Goal: Obtain resource: Download file/media

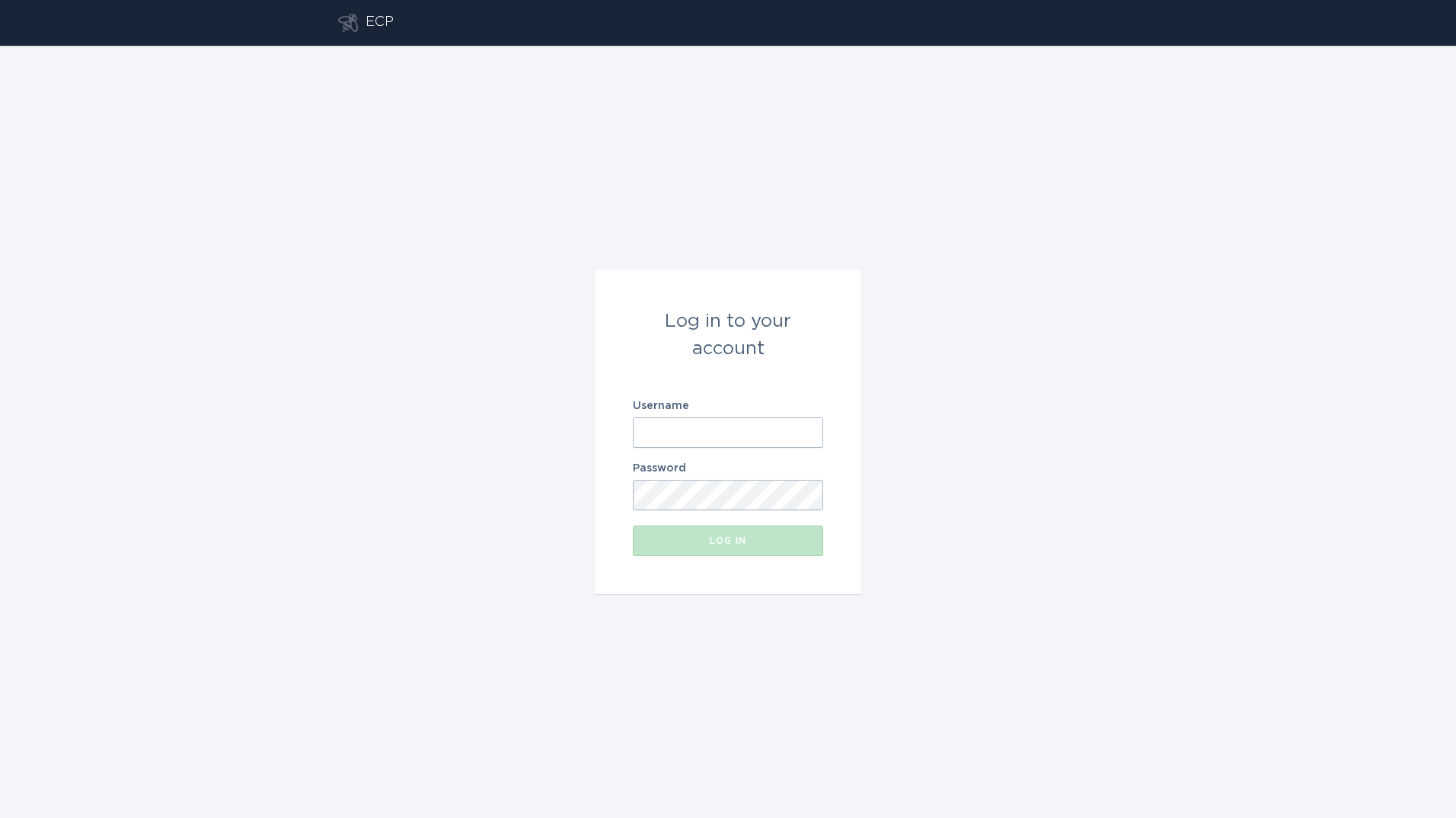
click at [701, 434] on input "Username" at bounding box center [728, 432] width 191 height 30
click at [709, 432] on input "Username" at bounding box center [728, 432] width 191 height 30
type input "[PERSON_NAME][EMAIL_ADDRESS][PERSON_NAME][DOMAIN_NAME]"
click at [633, 525] on button "Log in" at bounding box center [728, 540] width 191 height 30
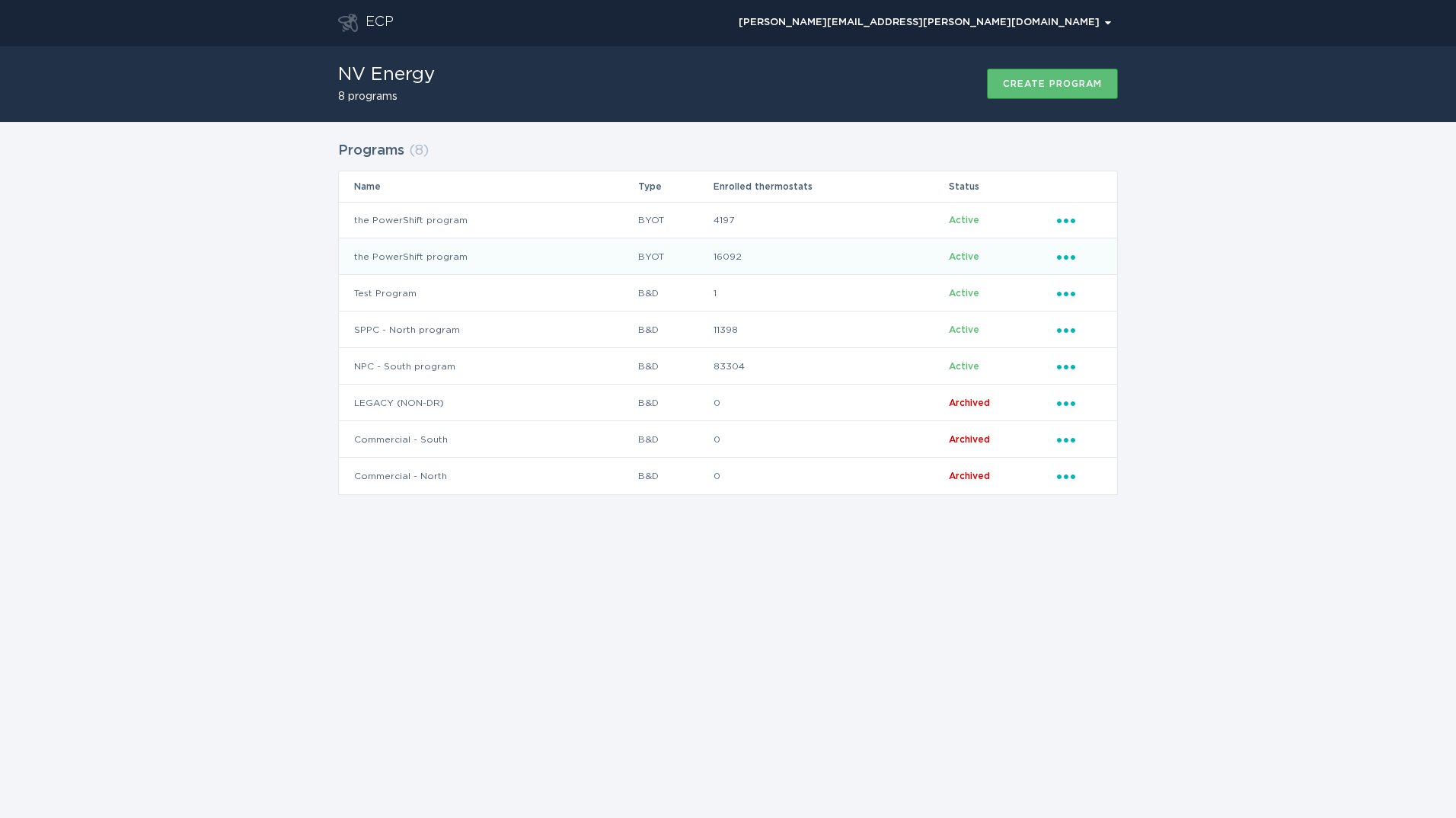
click at [1065, 252] on icon "Ellipsis" at bounding box center [1067, 255] width 21 height 13
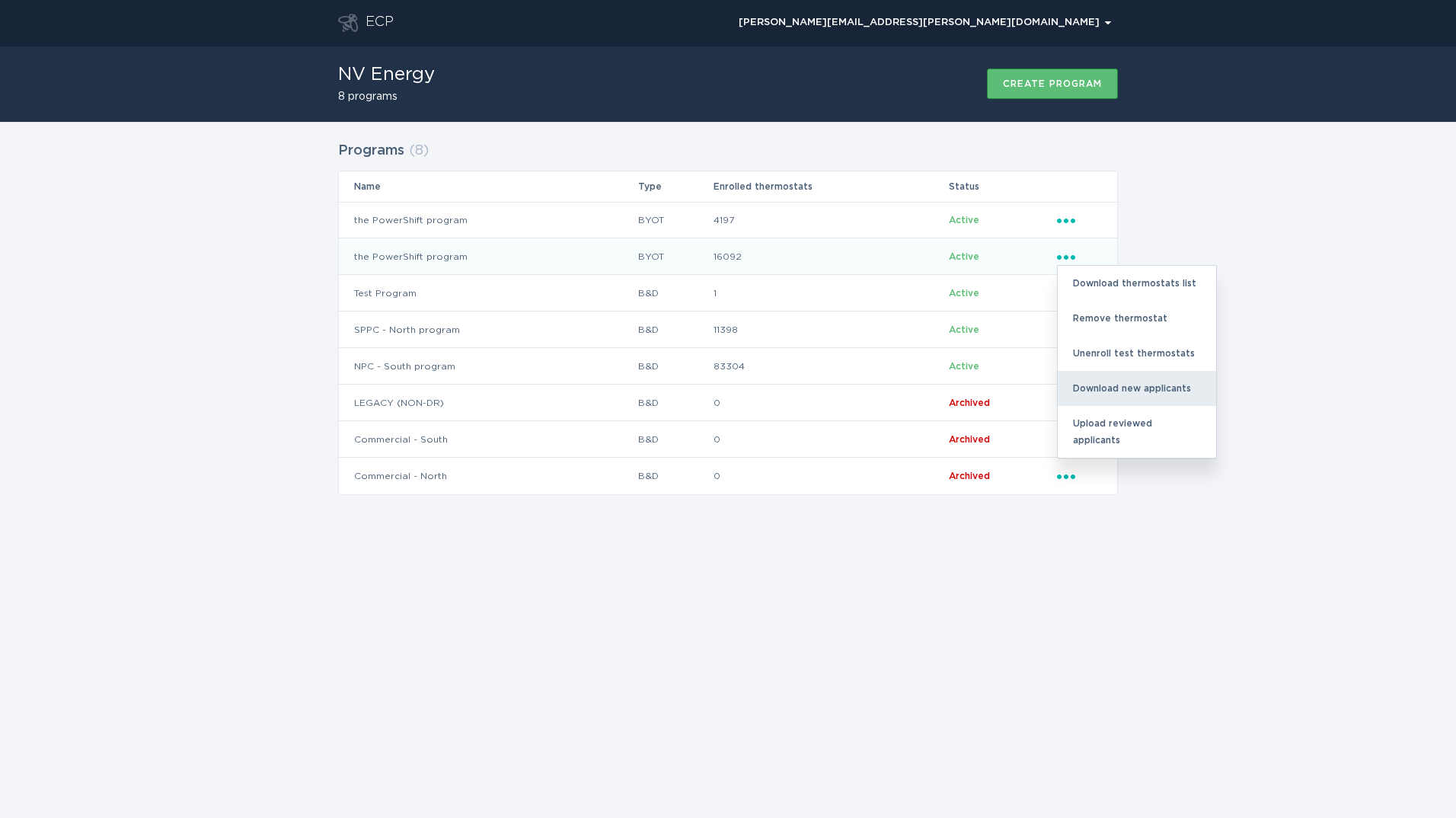
click at [1123, 397] on div "Download new applicants" at bounding box center [1137, 388] width 158 height 35
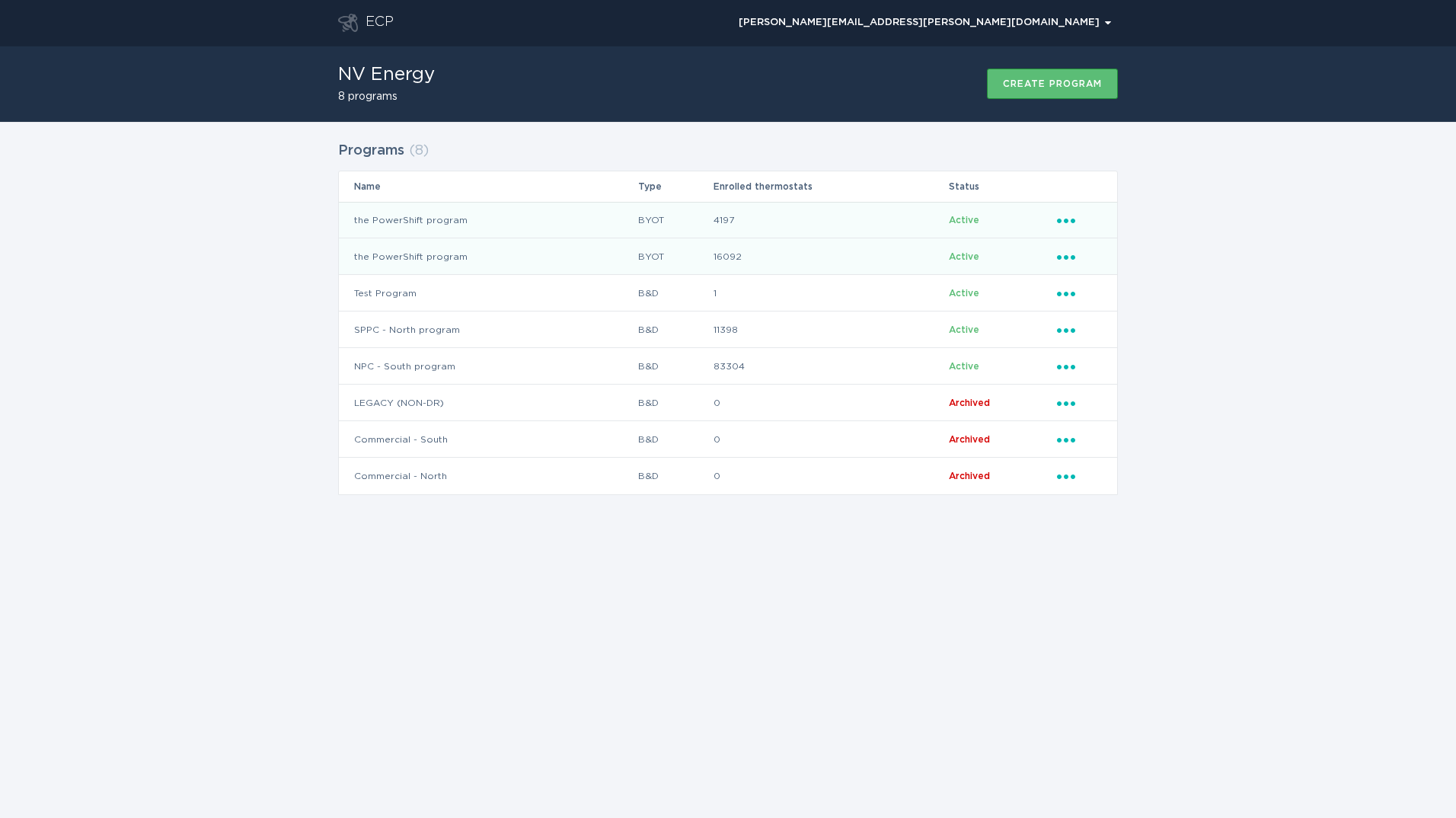
click at [1061, 219] on icon "Ellipsis" at bounding box center [1067, 218] width 21 height 13
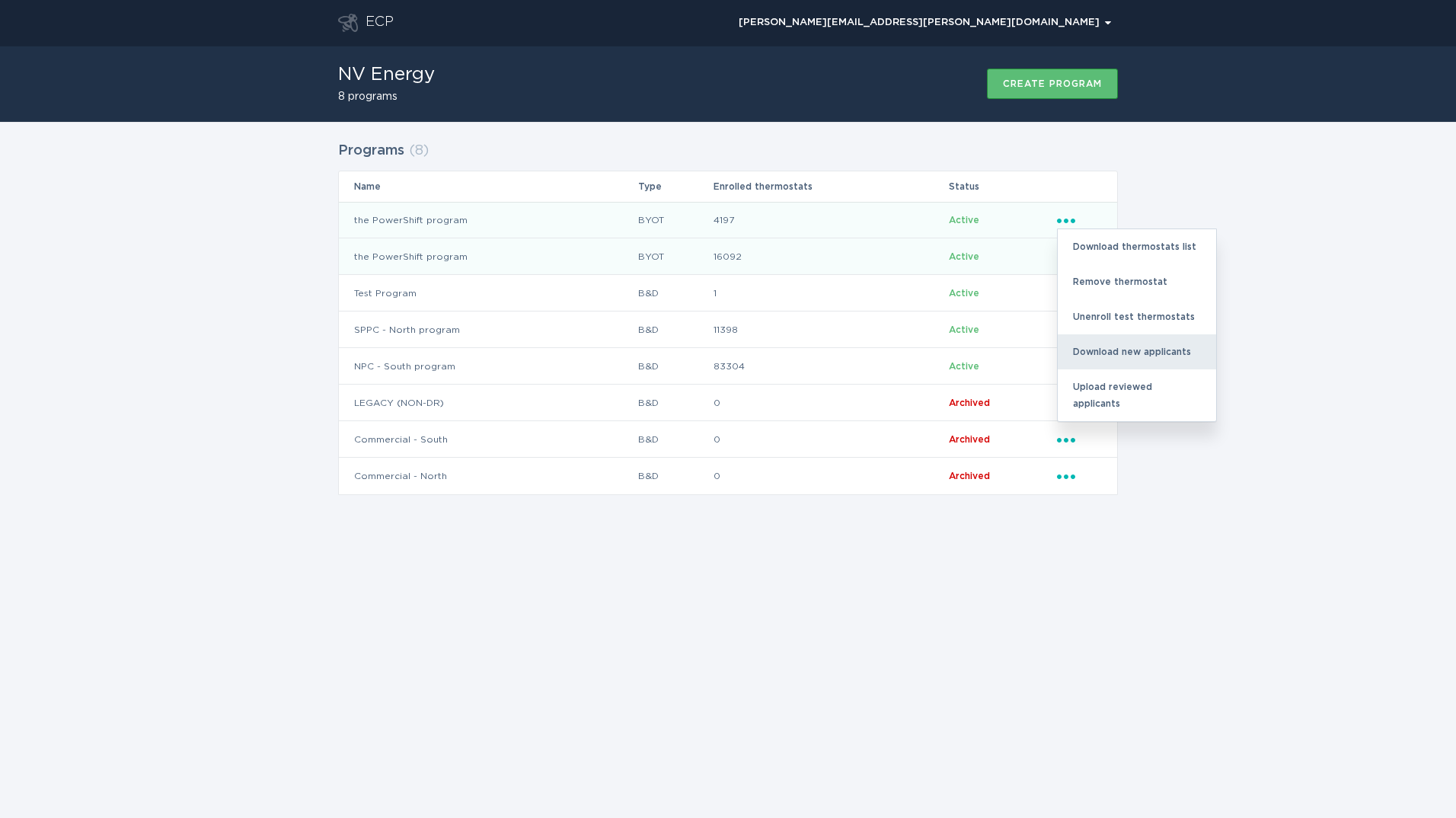
click at [1116, 343] on div "Download new applicants" at bounding box center [1137, 351] width 158 height 35
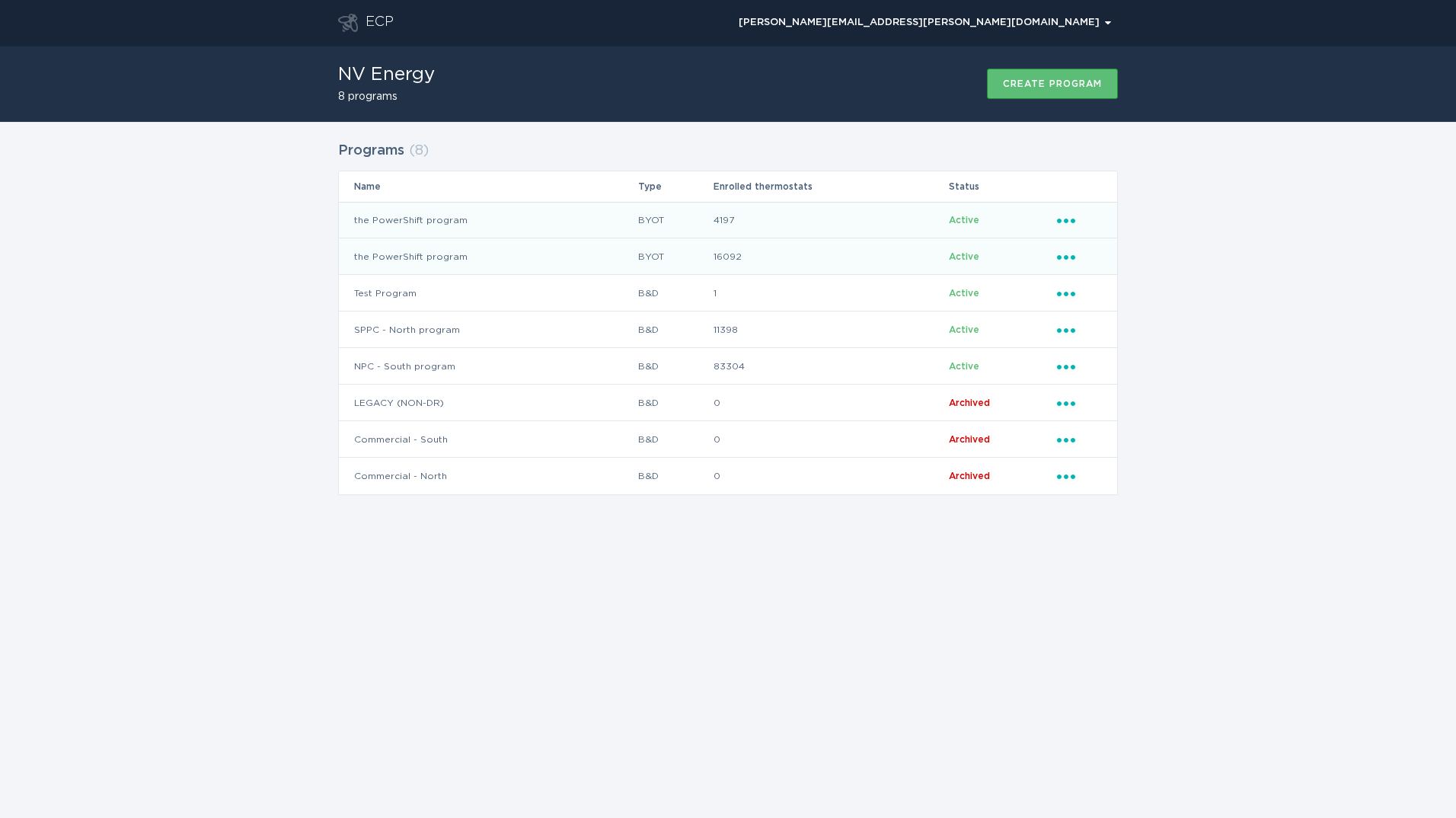
drag, startPoint x: 1118, startPoint y: 583, endPoint x: 1103, endPoint y: 533, distance: 52.2
click at [1118, 584] on div "ECP Bradley.Naccarato@nvenergy.com Chevron NV Energy 8 programs Create program …" at bounding box center [728, 409] width 1456 height 818
